Goal: Information Seeking & Learning: Find specific fact

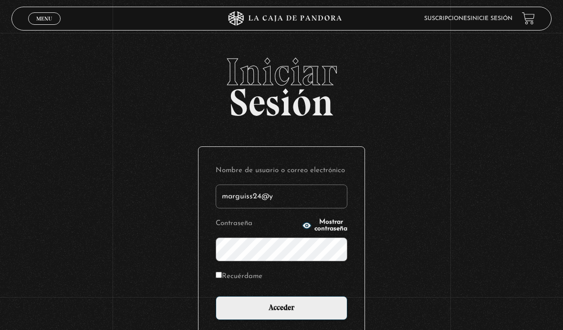
type input "marguiss24@ya"
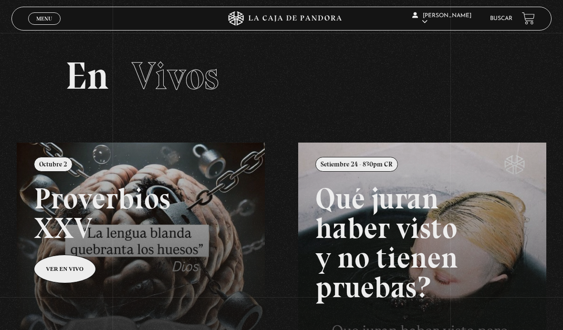
click at [46, 14] on link "Menu Cerrar" at bounding box center [44, 18] width 32 height 12
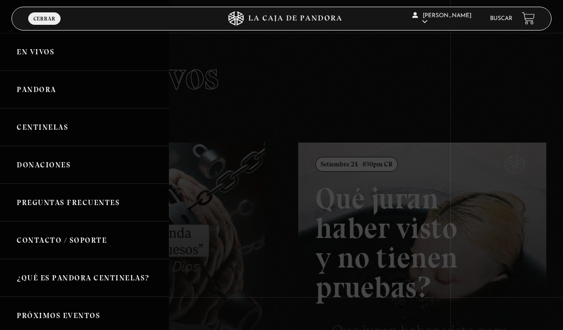
click at [78, 95] on link "Pandora" at bounding box center [84, 90] width 169 height 38
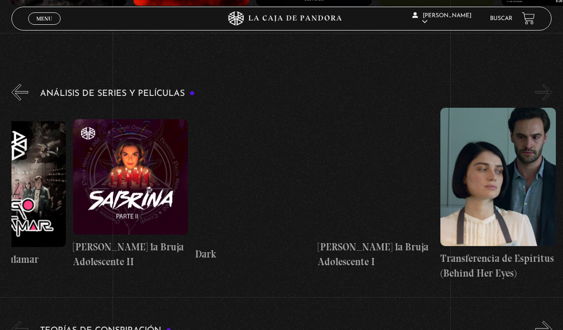
scroll to position [0, 2268]
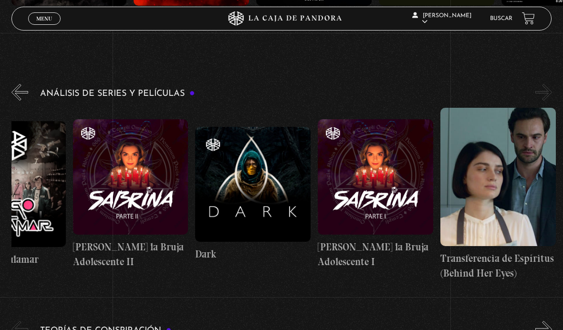
click at [499, 13] on li "Buscar" at bounding box center [501, 18] width 22 height 13
click at [496, 12] on div "Marcela Vega Gutiérrez En vivos Pandora Centinelas Mi cuenta Salir Buscar" at bounding box center [450, 18] width 169 height 29
click at [495, 19] on link "Buscar" at bounding box center [501, 19] width 22 height 6
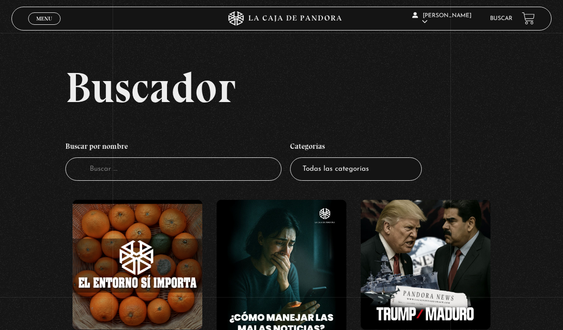
click at [239, 171] on input "Buscador" at bounding box center [173, 169] width 216 height 23
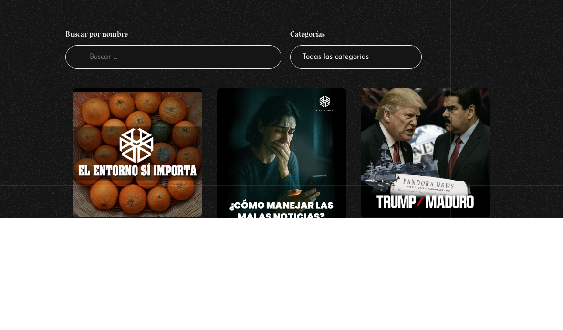
click at [366, 158] on select "Todas las categorías 11:11 Humanitario (1) Amo los [DATE] (4) Análisis de serie…" at bounding box center [356, 169] width 132 height 23
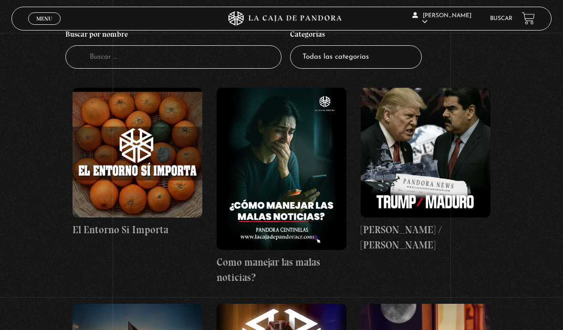
click at [107, 68] on input "Buscador" at bounding box center [173, 56] width 216 height 23
type input "Lucif"
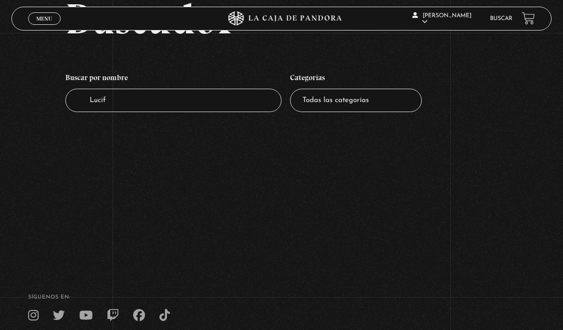
scroll to position [69, 0]
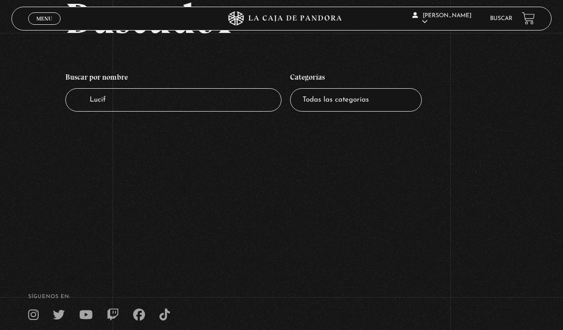
click at [116, 106] on input "Lucif" at bounding box center [173, 99] width 216 height 23
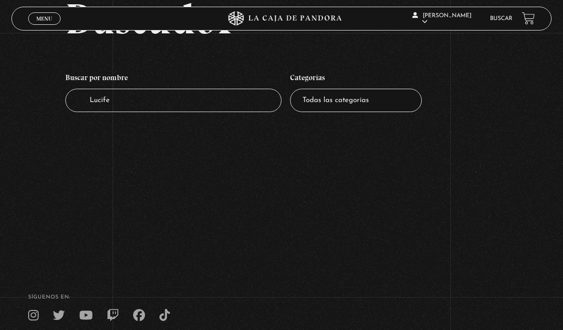
type input "Lucifer"
